Goal: Information Seeking & Learning: Learn about a topic

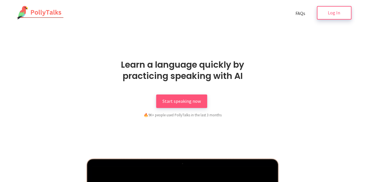
click at [328, 13] on span "Log In" at bounding box center [333, 13] width 12 height 6
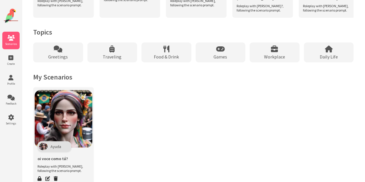
scroll to position [523, 0]
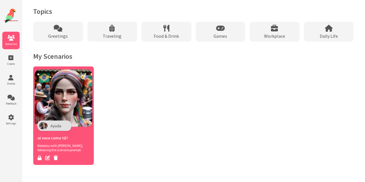
click at [60, 98] on img at bounding box center [64, 98] width 58 height 58
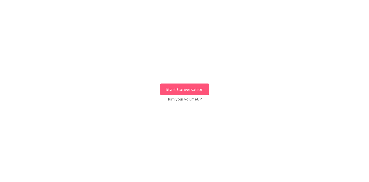
click at [173, 89] on button "Start Conversation" at bounding box center [184, 90] width 49 height 12
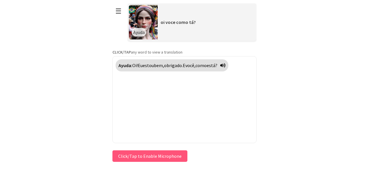
click at [149, 158] on button "Click/Tap to Enable Microphone" at bounding box center [149, 156] width 75 height 12
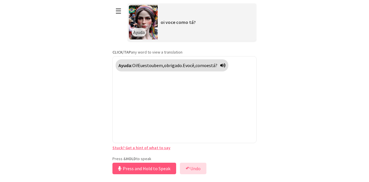
click at [192, 173] on button "↶ Undo" at bounding box center [193, 169] width 27 height 12
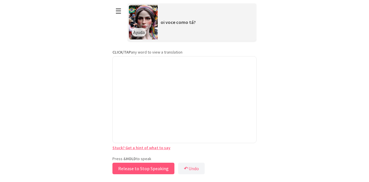
click at [149, 171] on button "Release to Stop Speaking" at bounding box center [143, 169] width 62 height 12
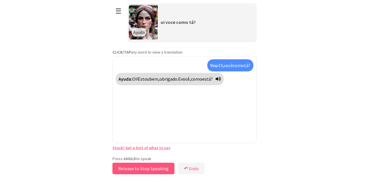
click at [152, 169] on button "Release to Stop Speaking" at bounding box center [143, 169] width 62 height 12
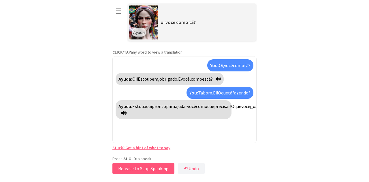
click at [144, 167] on button "Release to Stop Speaking" at bounding box center [143, 169] width 62 height 12
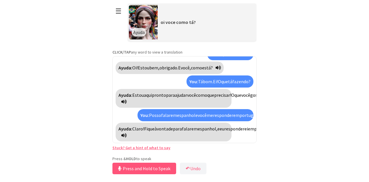
scroll to position [30, 0]
click at [162, 171] on button "Release to Stop Speaking" at bounding box center [143, 169] width 62 height 12
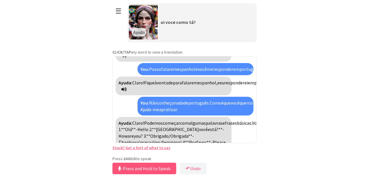
scroll to position [116, 0]
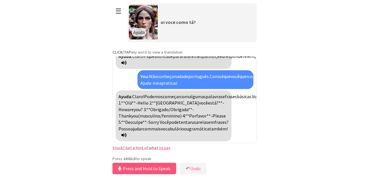
click at [265, 100] on html "**********" at bounding box center [184, 91] width 369 height 182
click at [151, 169] on button "Release to Stop Speaking" at bounding box center [143, 169] width 62 height 12
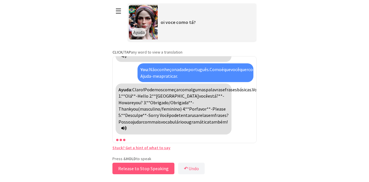
click at [151, 169] on button "Release to Stop Speaking" at bounding box center [143, 169] width 62 height 12
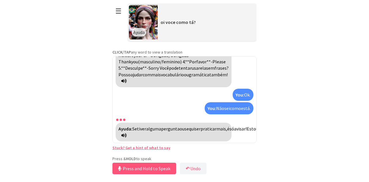
scroll to position [222, 0]
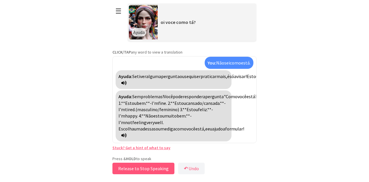
click at [152, 167] on button "Release to Stop Speaking" at bounding box center [143, 169] width 62 height 12
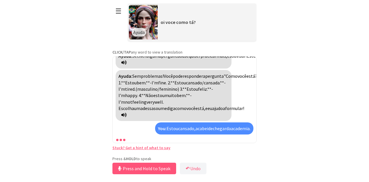
scroll to position [282, 0]
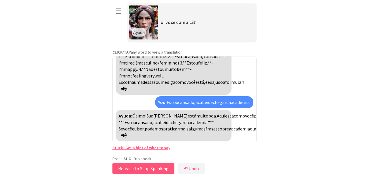
click at [148, 168] on button "Release to Stop Speaking" at bounding box center [143, 169] width 62 height 12
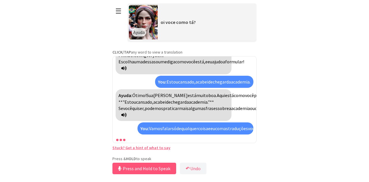
scroll to position [341, 0]
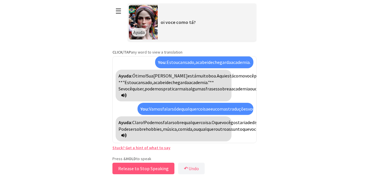
click at [157, 167] on button "Release to Stop Speaking" at bounding box center [143, 169] width 62 height 12
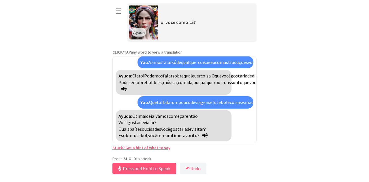
scroll to position [407, 0]
click at [155, 168] on button "Release to Stop Speaking" at bounding box center [143, 169] width 62 height 12
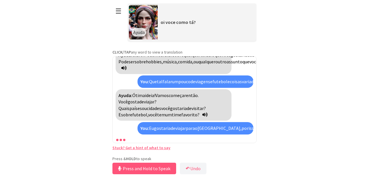
scroll to position [493, 0]
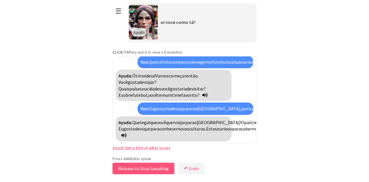
click at [162, 170] on button "Release to Stop Speaking" at bounding box center [143, 169] width 62 height 12
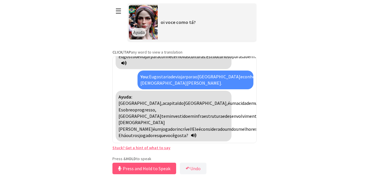
scroll to position [623, 0]
click at [39, 88] on html "**********" at bounding box center [184, 91] width 369 height 182
click at [361, 100] on span "foi" at bounding box center [363, 103] width 5 height 6
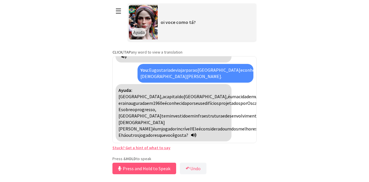
click at [121, 94] on span "Él era" at bounding box center [241, 100] width 247 height 12
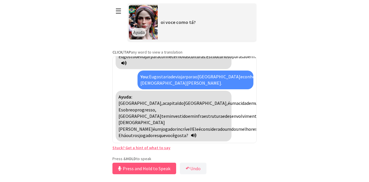
scroll to position [623, 0]
